Goal: Task Accomplishment & Management: Manage account settings

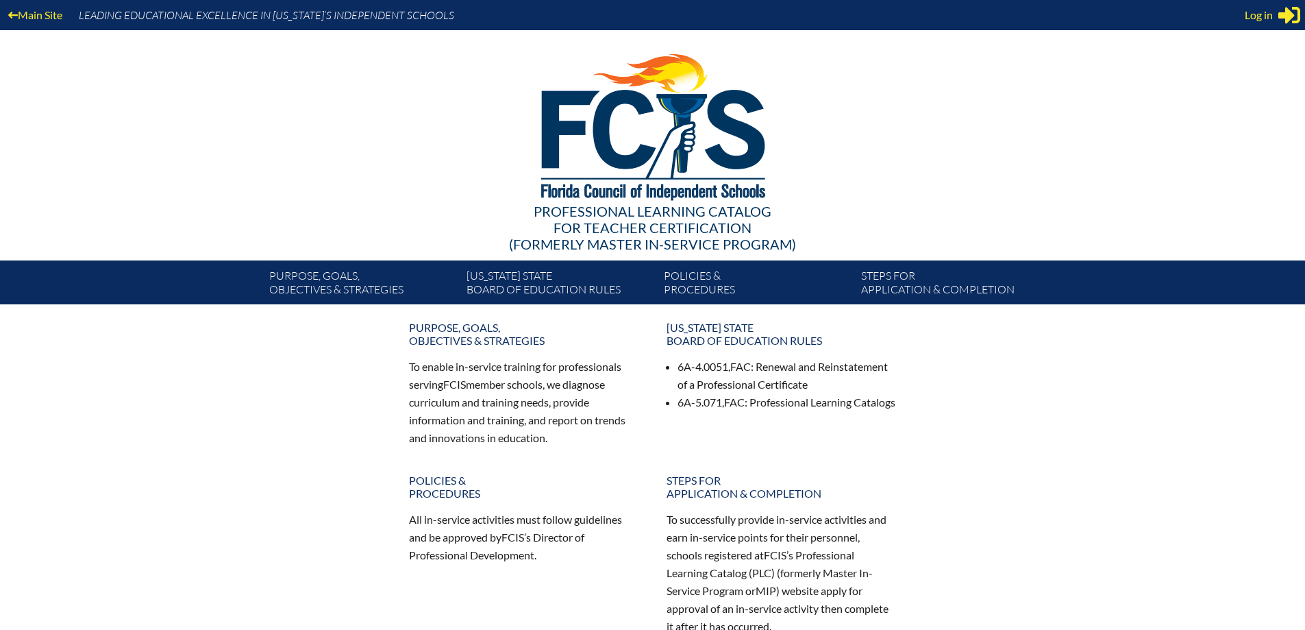
type input "[PERSON_NAME][EMAIL_ADDRESS][PERSON_NAME][DOMAIN_NAME]"
click at [1273, 12] on span "Log in" at bounding box center [1259, 15] width 28 height 16
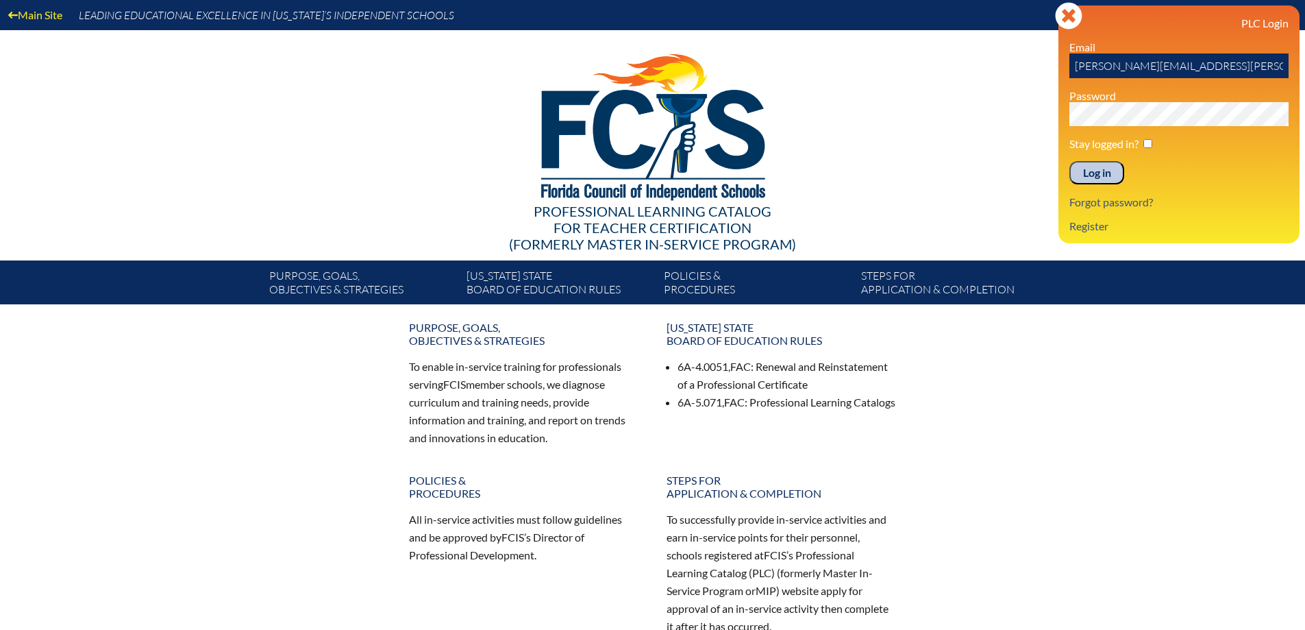
click at [1097, 173] on input "Log in" at bounding box center [1096, 172] width 55 height 23
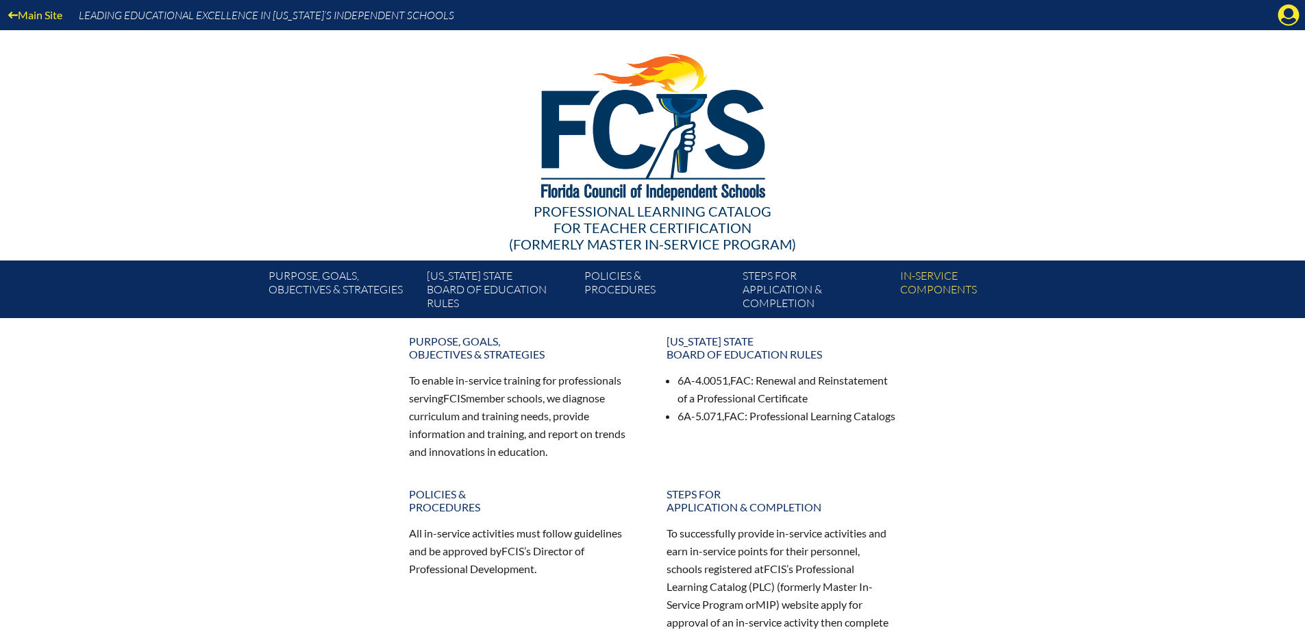
click at [1283, 18] on icon "Manage account" at bounding box center [1289, 15] width 22 height 22
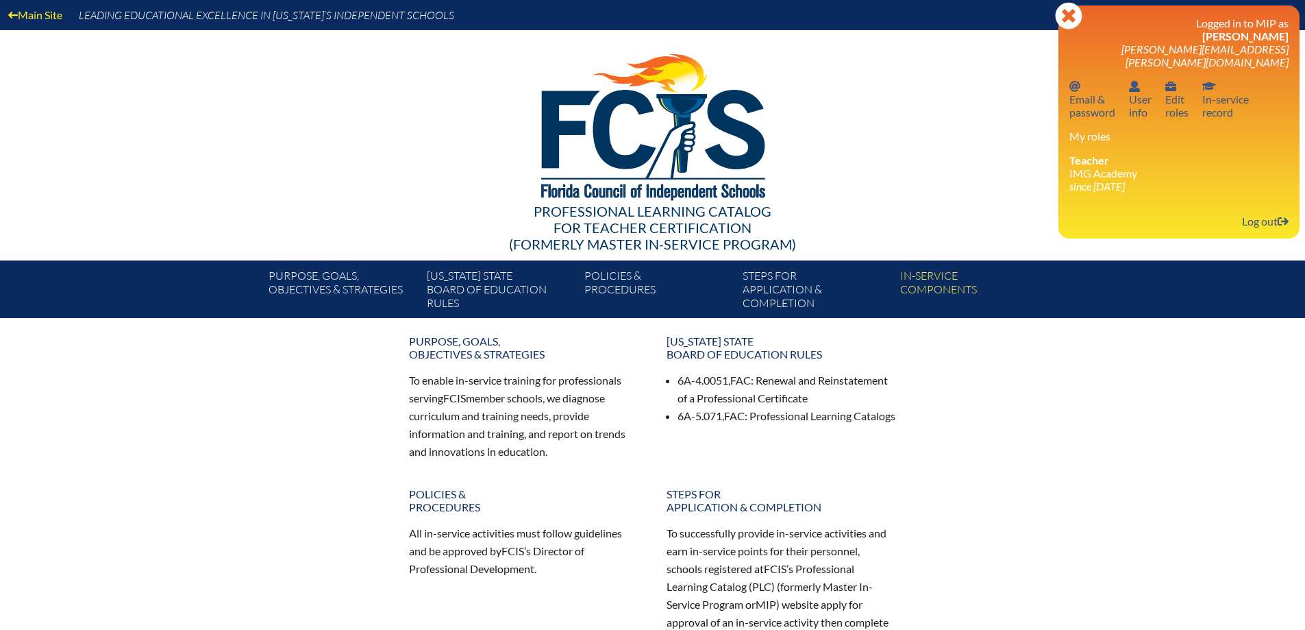
click at [1095, 99] on link "Email password Email & password" at bounding box center [1092, 99] width 57 height 45
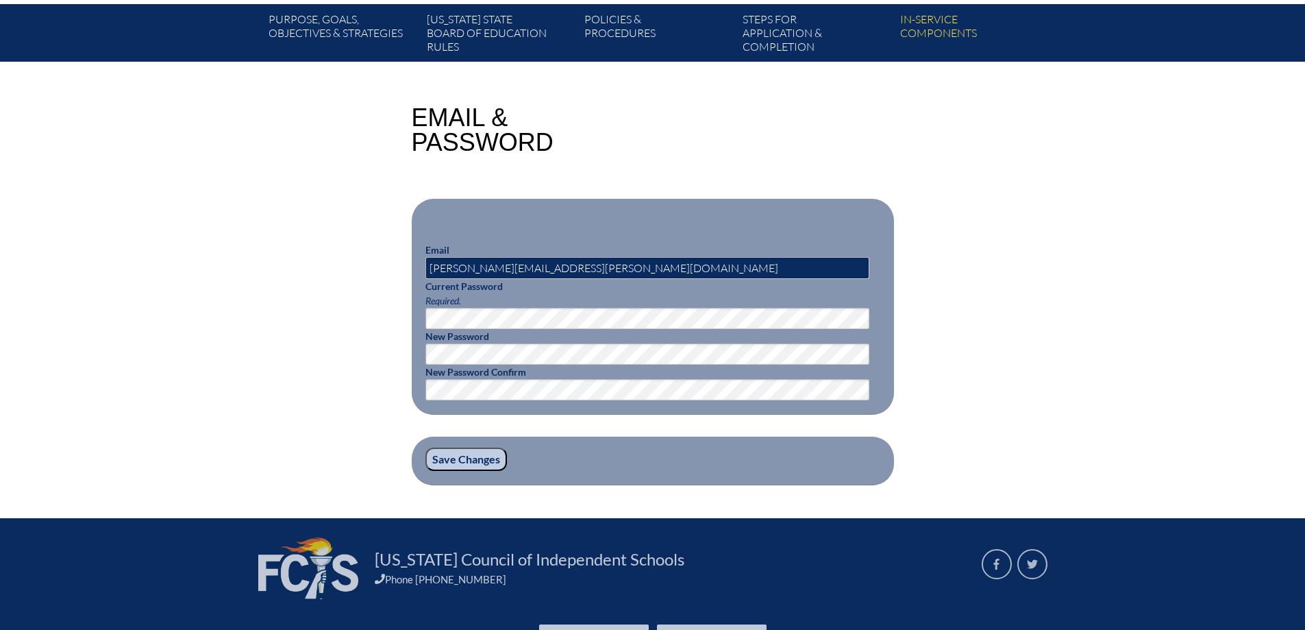
scroll to position [340, 0]
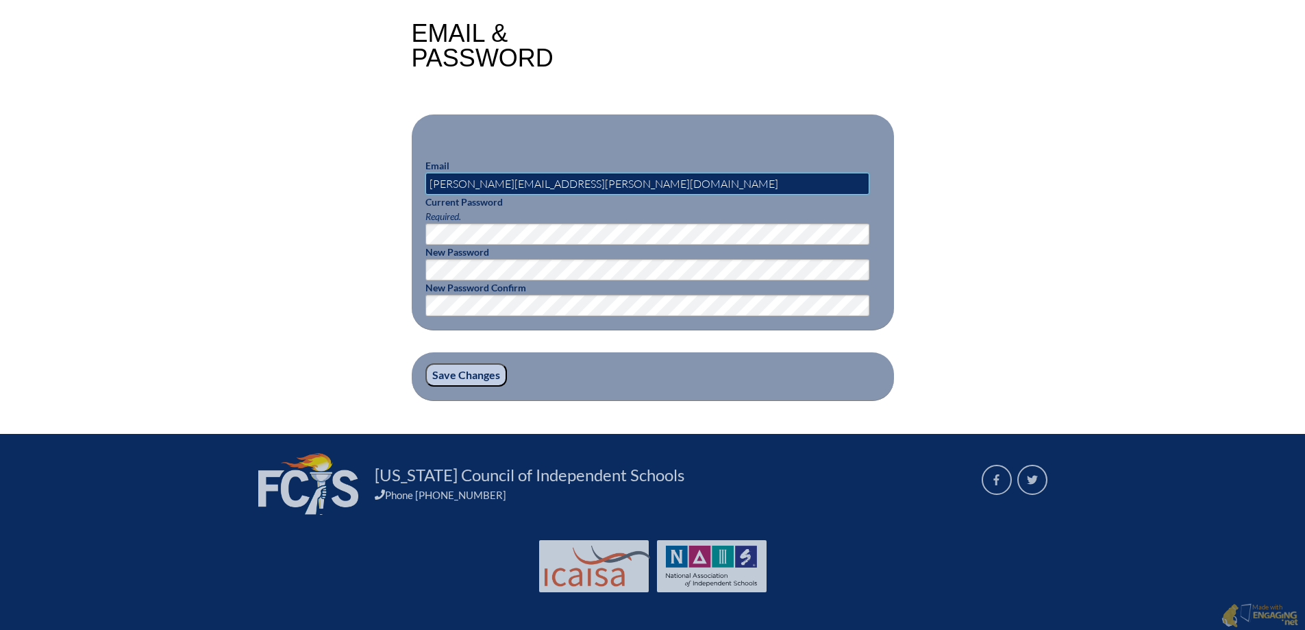
click at [521, 179] on input "[PERSON_NAME][EMAIL_ADDRESS][PERSON_NAME][DOMAIN_NAME]" at bounding box center [647, 184] width 444 height 22
type input "[PERSON_NAME][EMAIL_ADDRESS][PERSON_NAME][DOMAIN_NAME]"
click at [1040, 207] on div "Email & Password Email sommer.russo@imgacademy.education Current Password Requi…" at bounding box center [652, 211] width 1305 height 380
click at [464, 372] on input "Save Changes" at bounding box center [466, 374] width 82 height 23
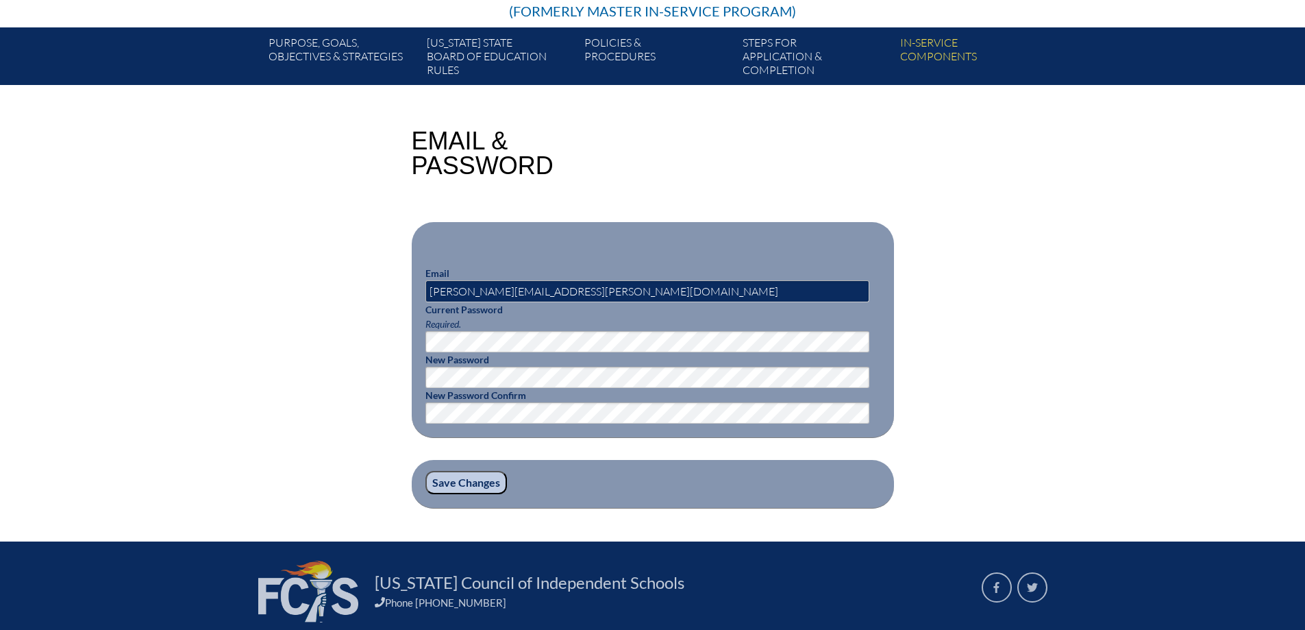
scroll to position [274, 0]
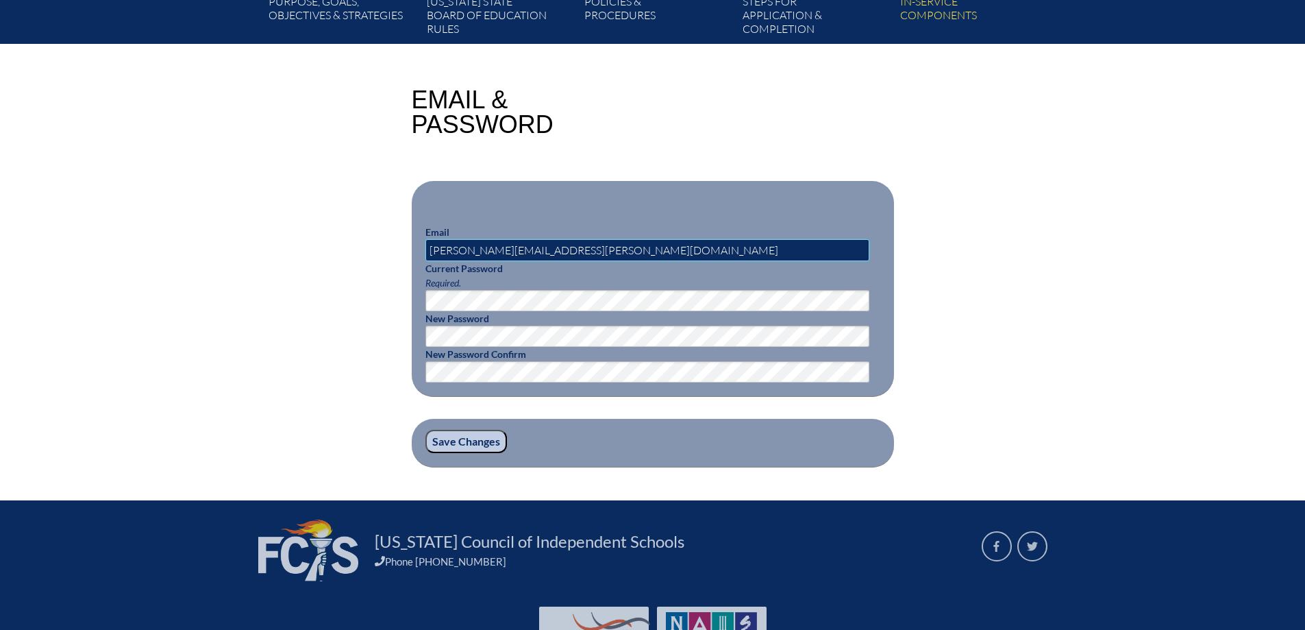
click at [518, 249] on input "[PERSON_NAME][EMAIL_ADDRESS][PERSON_NAME][DOMAIN_NAME]" at bounding box center [647, 250] width 444 height 22
type input "[PERSON_NAME][EMAIL_ADDRESS][PERSON_NAME][DOMAIN_NAME]"
click at [481, 438] on input "Save Changes" at bounding box center [466, 441] width 82 height 23
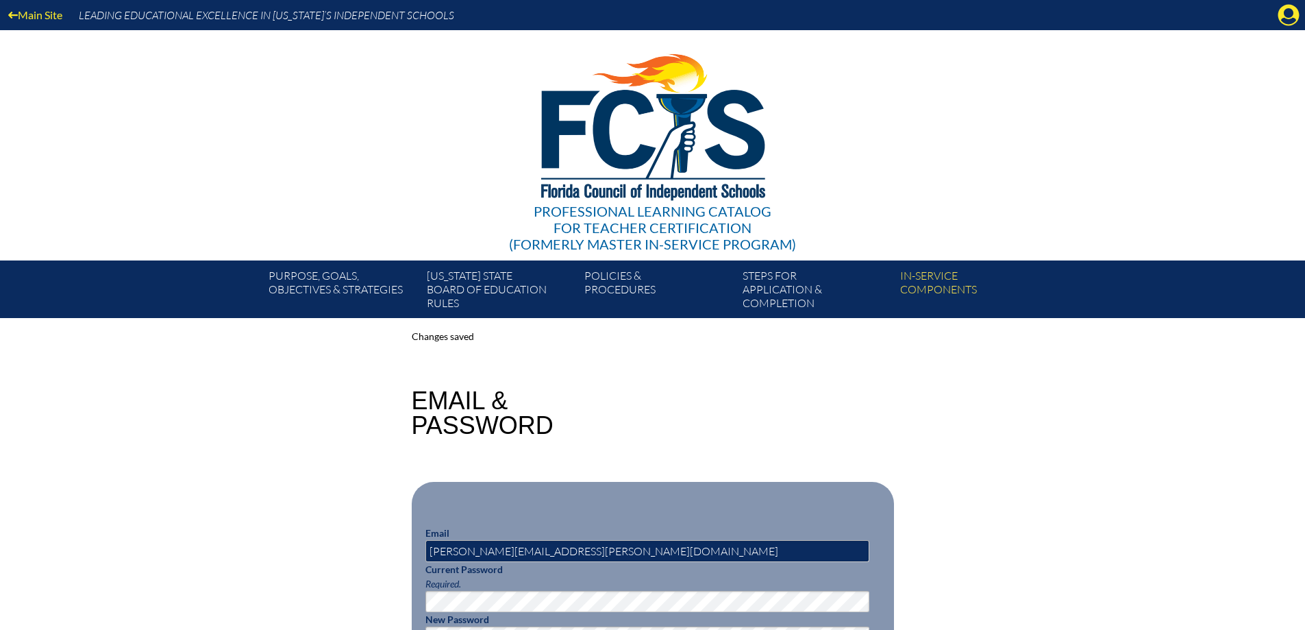
click at [942, 287] on link "In-service components" at bounding box center [974, 292] width 158 height 52
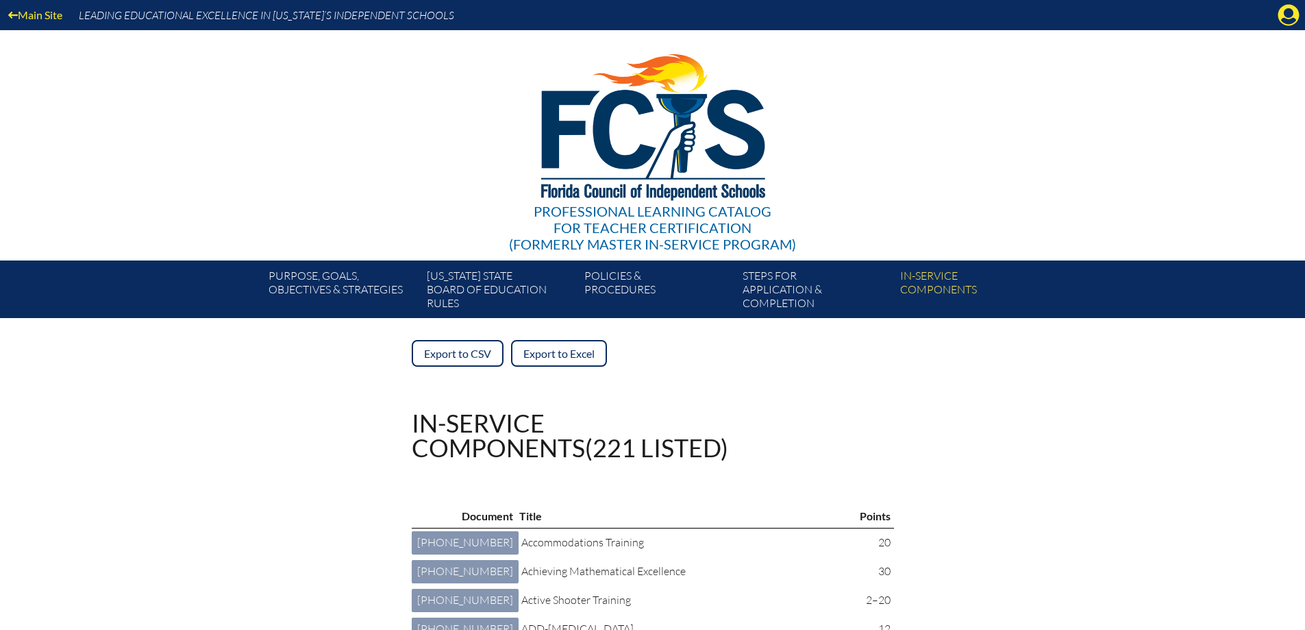
click at [791, 277] on link "Steps for application & completion" at bounding box center [816, 292] width 158 height 52
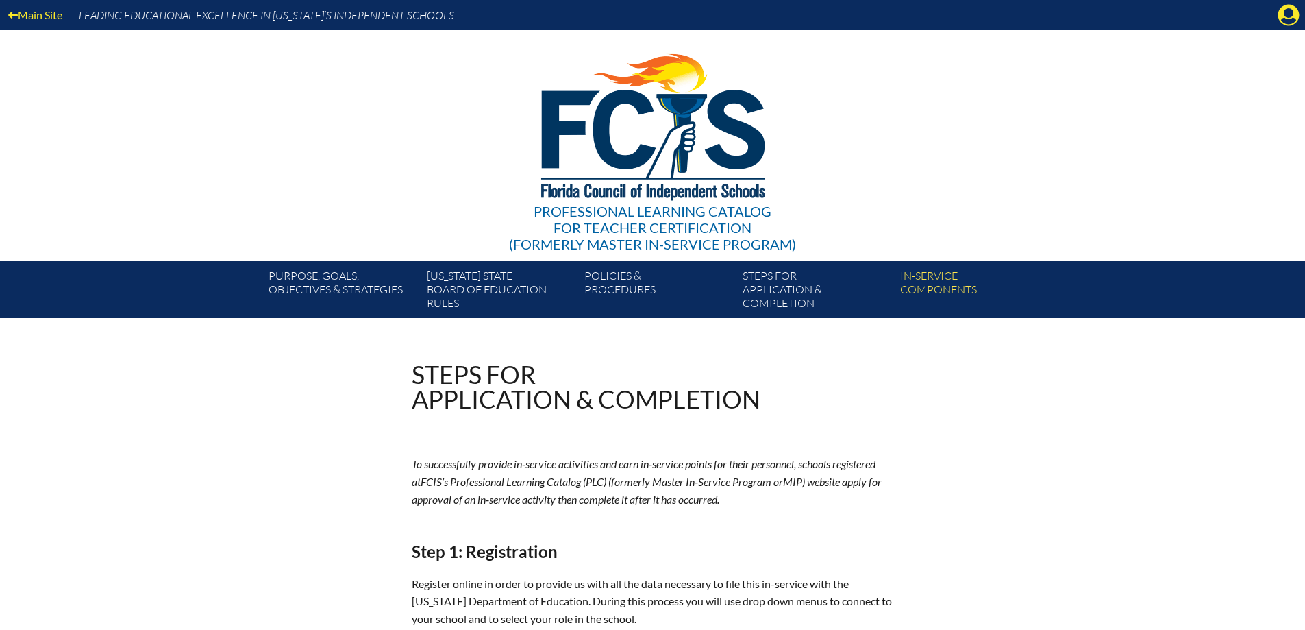
click at [1287, 9] on icon "Manage account" at bounding box center [1289, 15] width 22 height 22
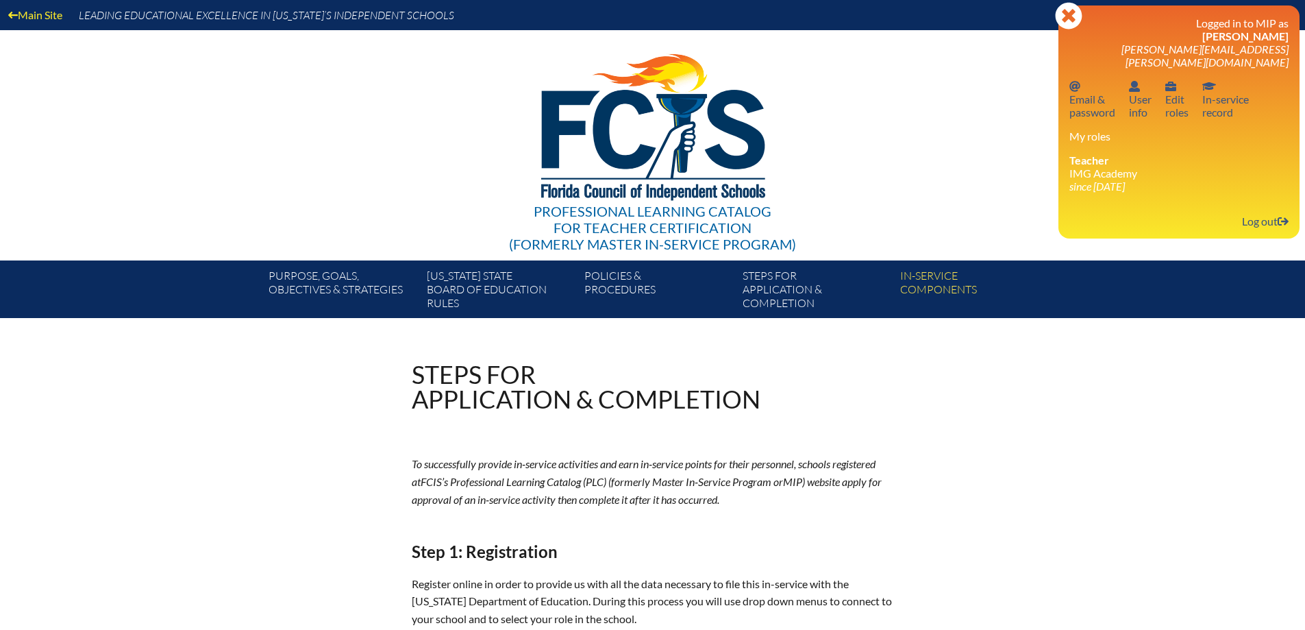
click at [1241, 90] on link "In-service record In-service record" at bounding box center [1226, 99] width 58 height 45
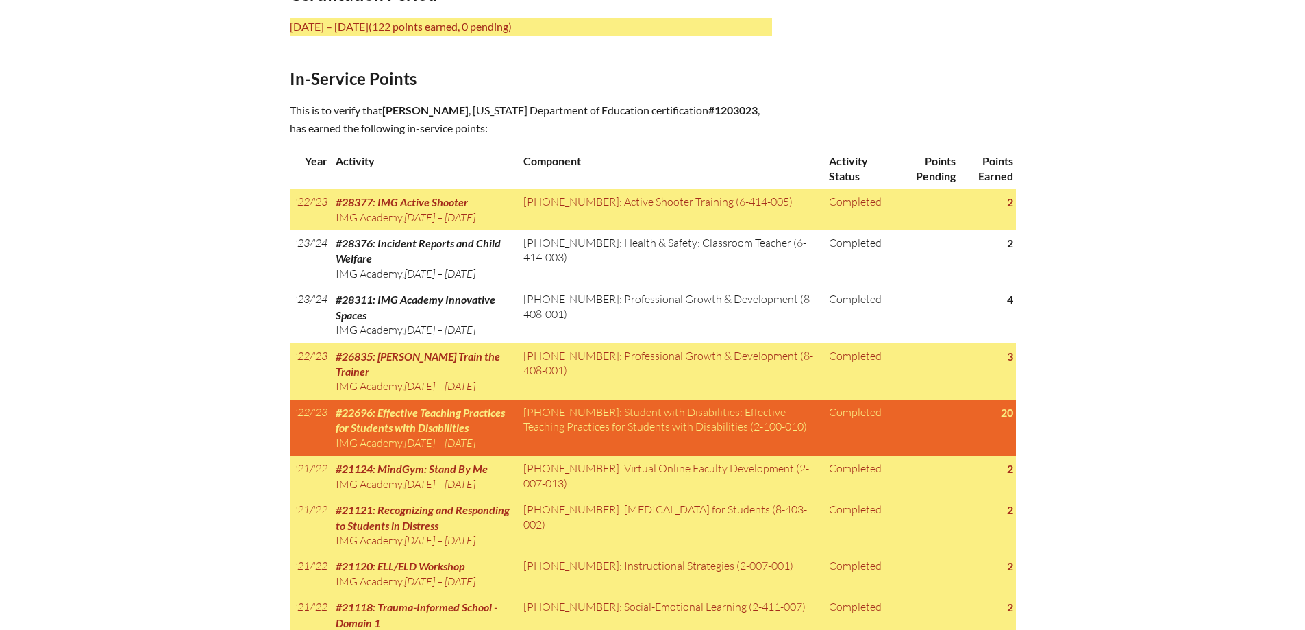
scroll to position [617, 0]
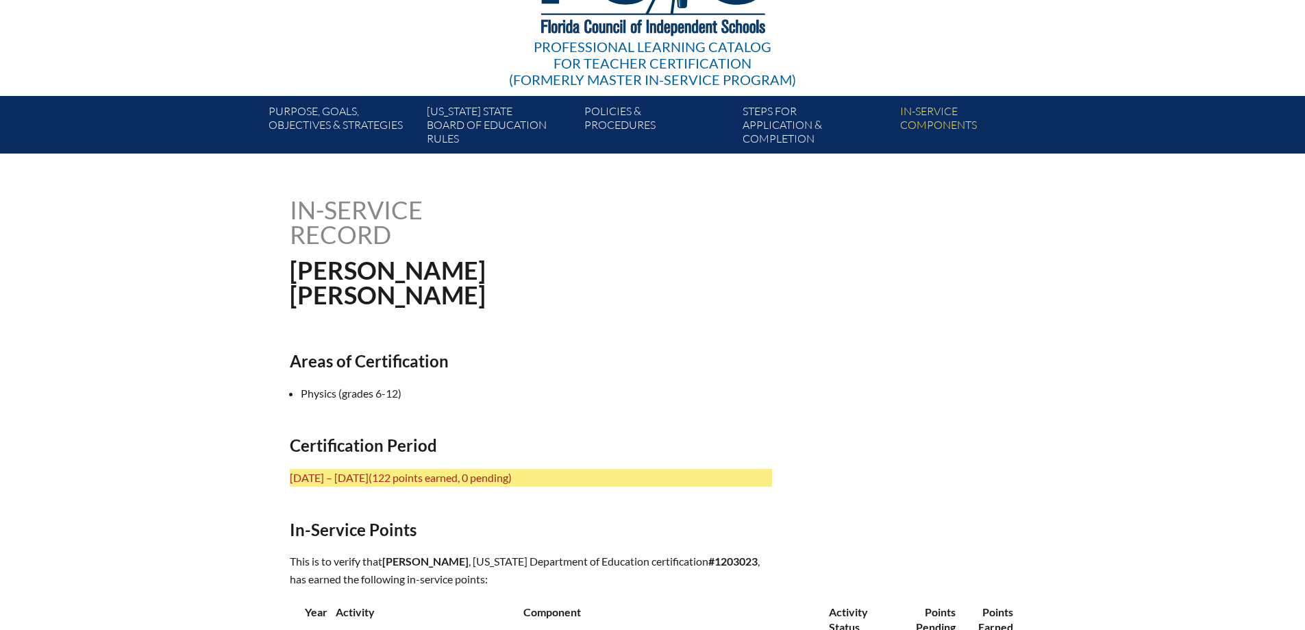
scroll to position [0, 0]
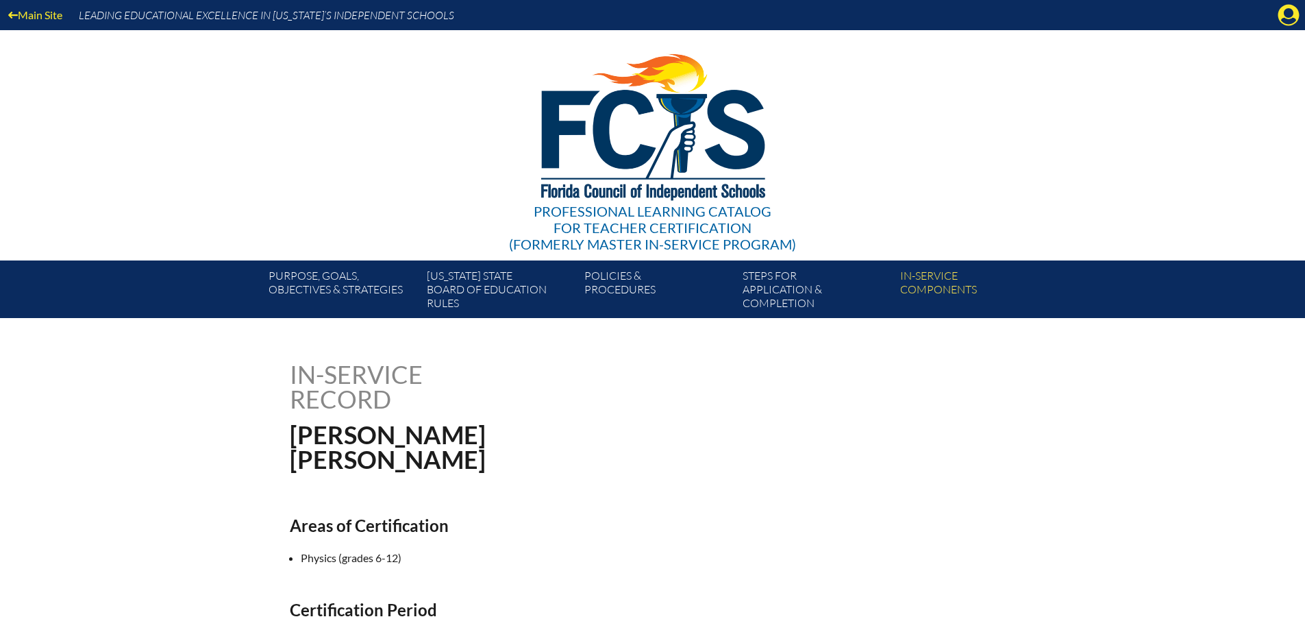
click at [329, 141] on div "Professional Learning Catalog for Teacher Certification (formerly Master In-ser…" at bounding box center [652, 145] width 833 height 230
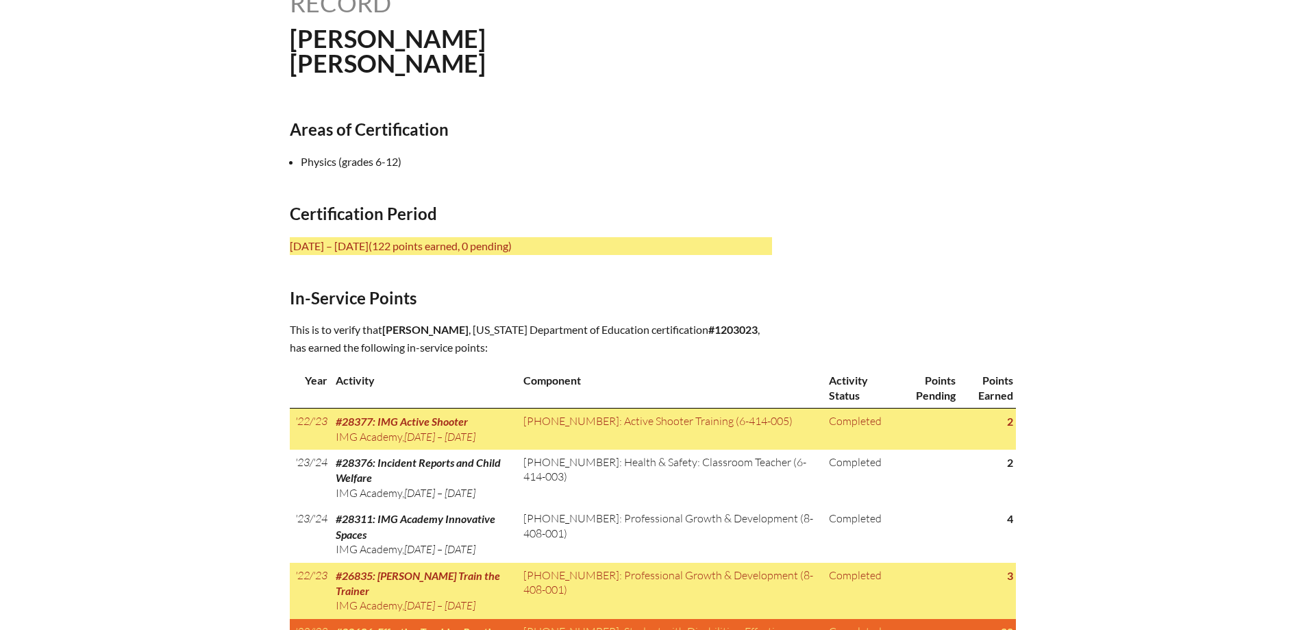
scroll to position [411, 0]
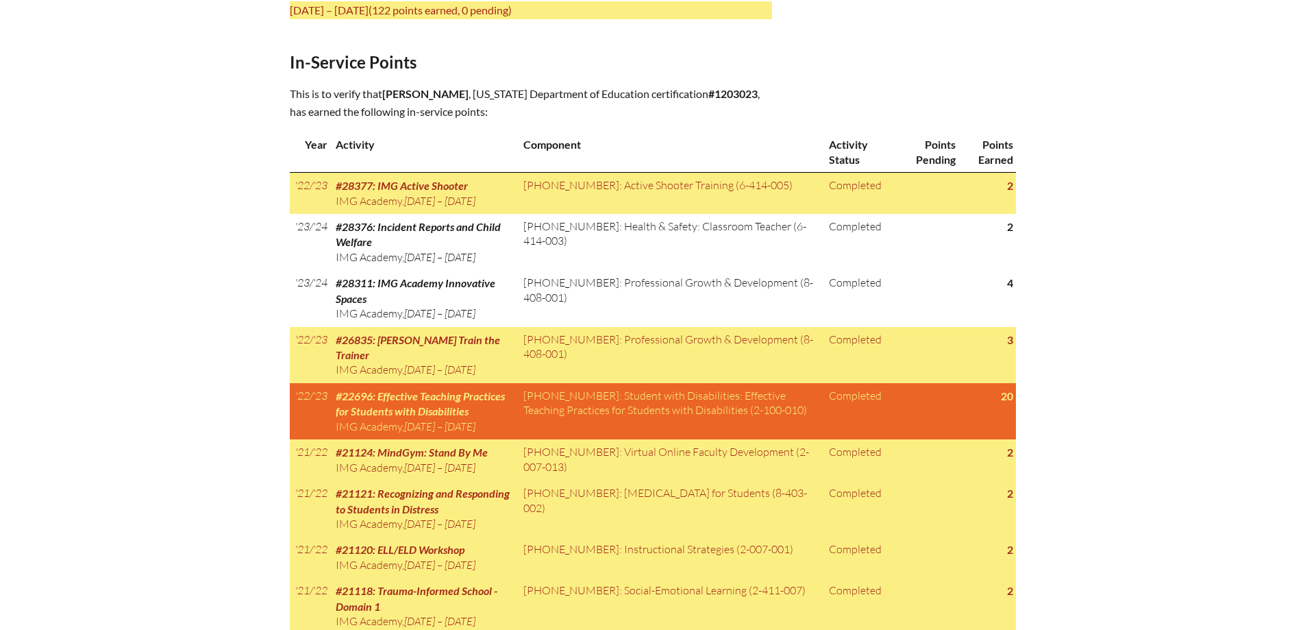
scroll to position [617, 0]
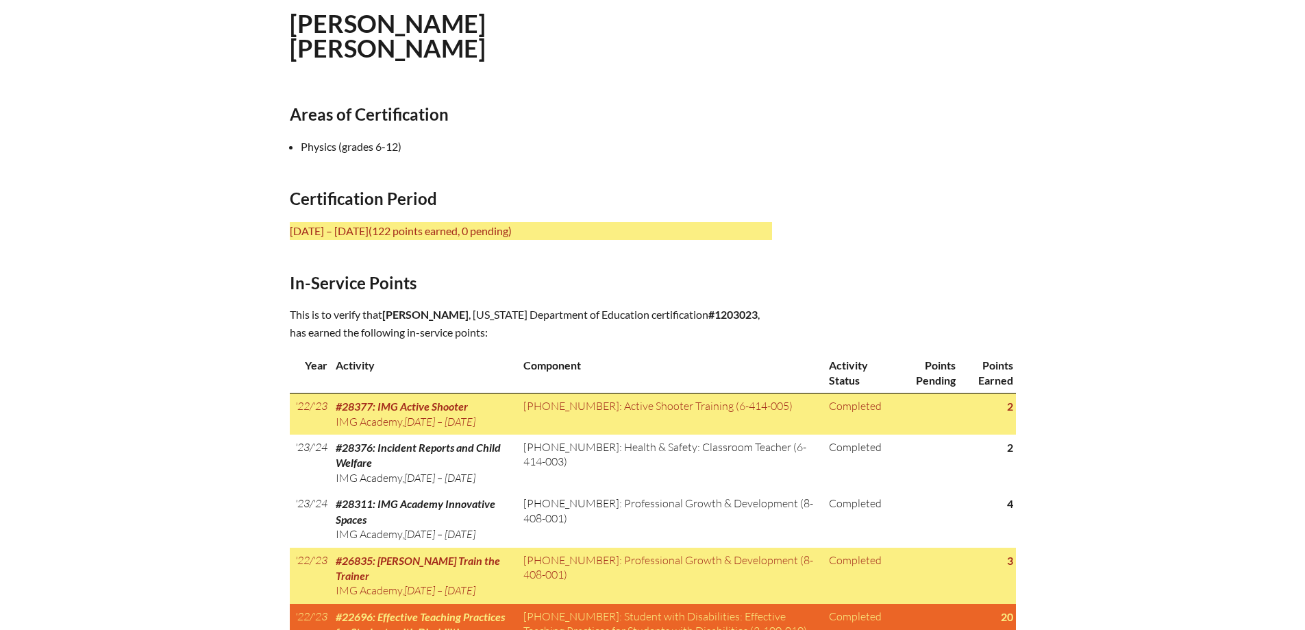
scroll to position [343, 0]
